Goal: Transaction & Acquisition: Purchase product/service

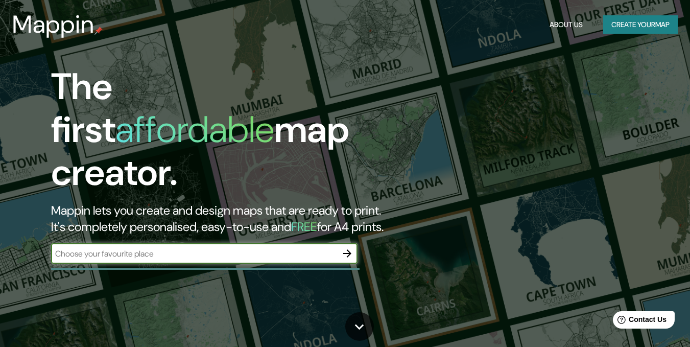
click at [190, 248] on input "text" at bounding box center [194, 254] width 286 height 12
paste input "[GEOGRAPHIC_DATA]"
type input "[GEOGRAPHIC_DATA]"
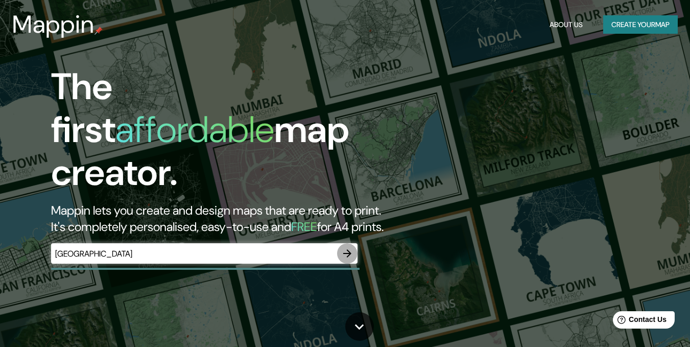
click at [346, 249] on icon "button" at bounding box center [347, 253] width 8 height 8
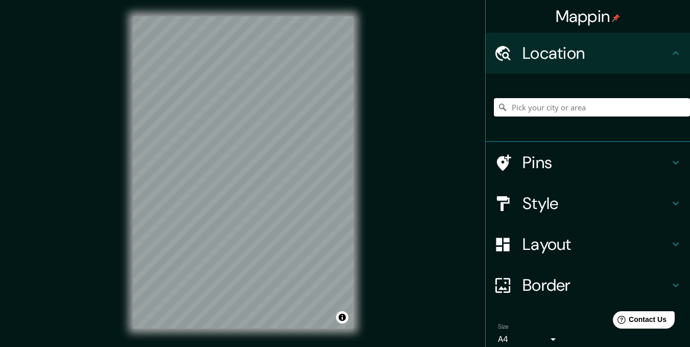
click at [555, 111] on input "Pick your city or area" at bounding box center [592, 107] width 196 height 18
paste input "[GEOGRAPHIC_DATA]"
drag, startPoint x: 503, startPoint y: 107, endPoint x: 683, endPoint y: 104, distance: 179.8
click at [683, 104] on div "Mappin Location [GEOGRAPHIC_DATA], [GEOGRAPHIC_DATA], [GEOGRAPHIC_DATA], [GEOGR…" at bounding box center [587, 173] width 205 height 347
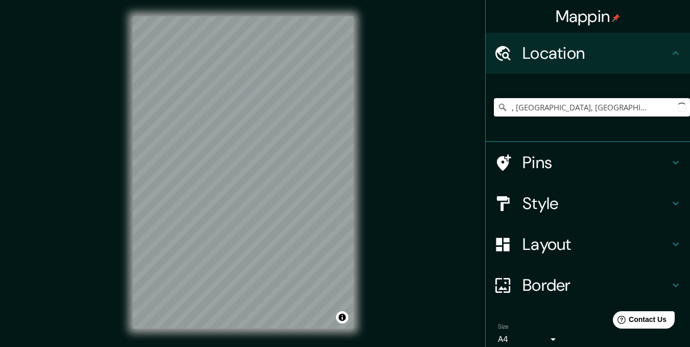
paste input "[GEOGRAPHIC_DATA]"
type input "[GEOGRAPHIC_DATA]"
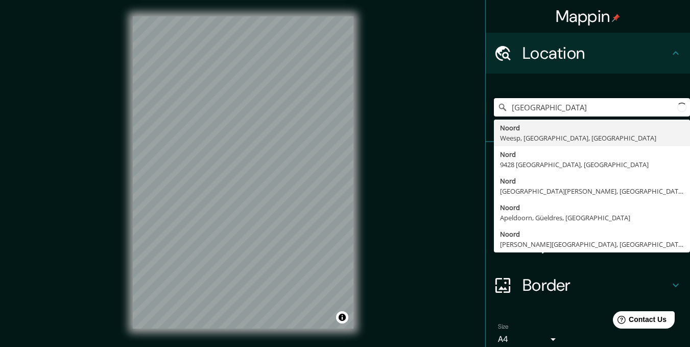
scroll to position [0, 0]
